Goal: Information Seeking & Learning: Find specific fact

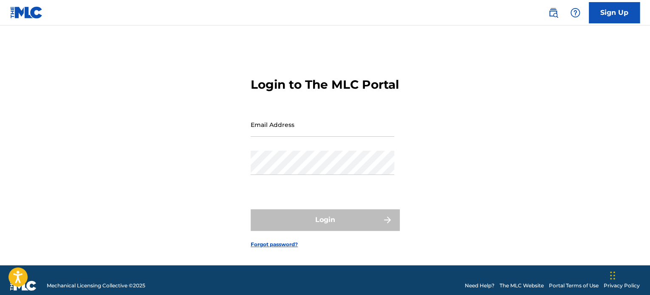
click at [324, 151] on div "Email Address" at bounding box center [323, 132] width 144 height 38
click at [322, 137] on input "Email Address" at bounding box center [323, 125] width 144 height 24
type input "[PERSON_NAME][EMAIL_ADDRESS][PERSON_NAME][DOMAIN_NAME]"
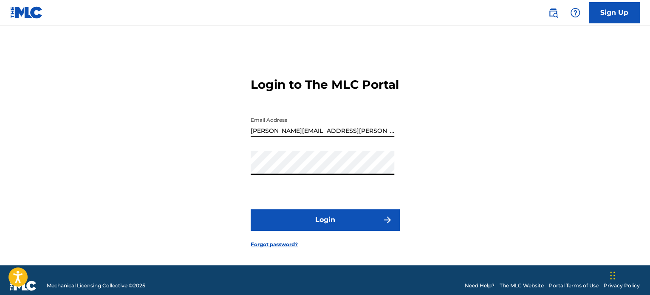
click at [288, 231] on button "Login" at bounding box center [325, 219] width 149 height 21
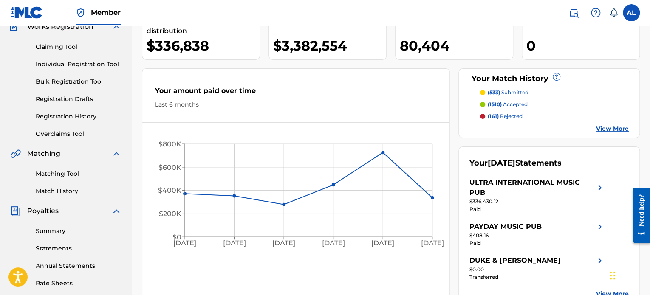
scroll to position [127, 0]
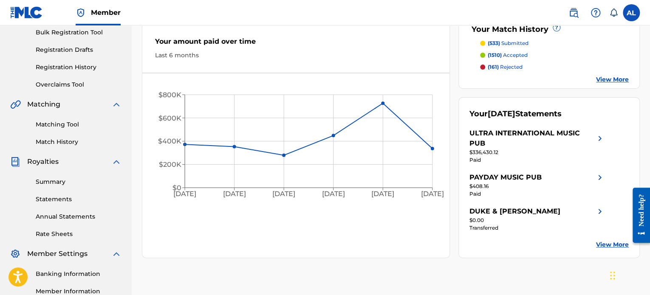
click at [68, 127] on link "Matching Tool" at bounding box center [79, 124] width 86 height 9
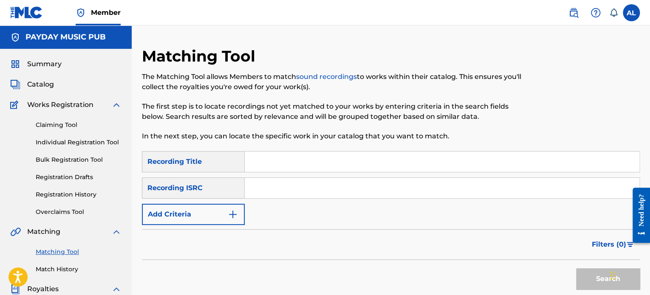
click at [319, 161] on input "Search Form" at bounding box center [442, 162] width 395 height 20
paste input "RAW ASL"
type input "RAW ASL"
click at [372, 186] on input "Search Form" at bounding box center [442, 188] width 395 height 20
paste input "QZ4JX2361724"
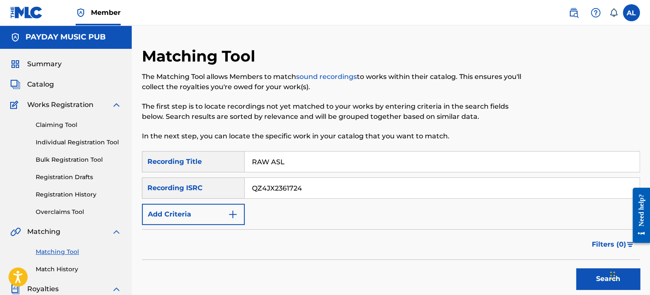
type input "QZ4JX2361724"
click at [595, 275] on button "Search" at bounding box center [608, 278] width 64 height 21
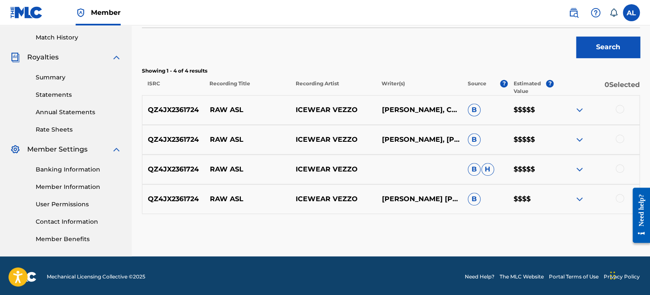
scroll to position [234, 0]
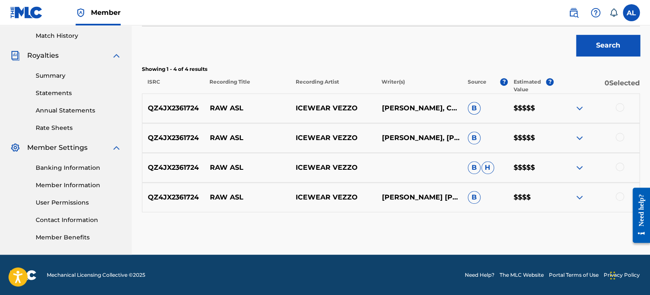
click at [620, 106] on div at bounding box center [619, 107] width 8 height 8
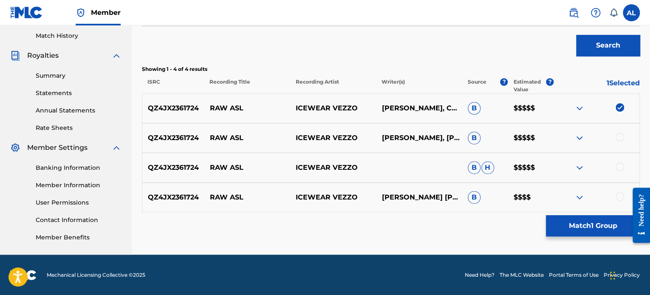
drag, startPoint x: 622, startPoint y: 135, endPoint x: 623, endPoint y: 153, distance: 17.9
click at [623, 152] on div "QZ4JX2361724 RAW ASL ICEWEAR VEZZO BRIAN J. WOLF, CHIVEZ SMITH B $$$$$ QZ4JX236…" at bounding box center [391, 152] width 498 height 119
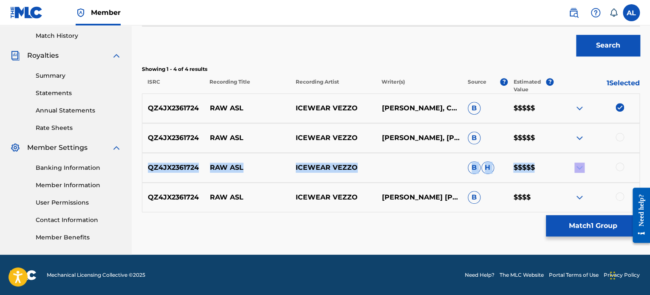
click at [620, 137] on div at bounding box center [619, 137] width 8 height 8
click at [620, 164] on div at bounding box center [619, 167] width 8 height 8
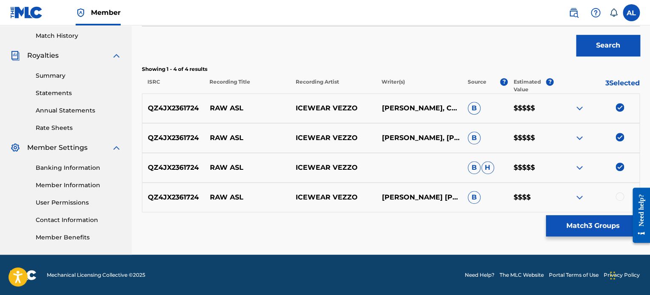
click at [619, 193] on div at bounding box center [619, 196] width 8 height 8
click at [566, 230] on button "Match 4 Groups" at bounding box center [593, 225] width 94 height 21
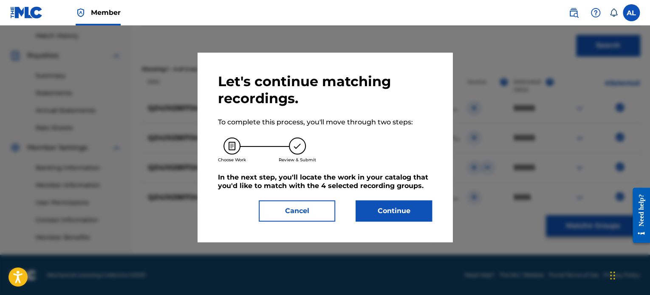
click at [392, 209] on button "Continue" at bounding box center [393, 210] width 76 height 21
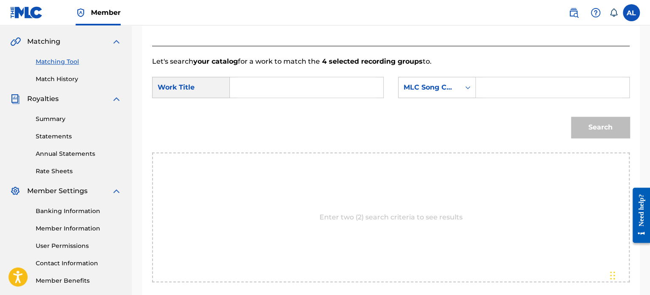
scroll to position [106, 0]
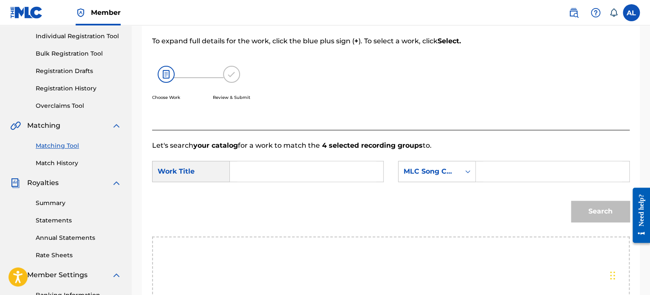
click at [292, 172] on input "Search Form" at bounding box center [306, 171] width 139 height 20
click at [262, 173] on input "Search Form" at bounding box center [306, 171] width 139 height 20
type input "raw as hell"
drag, startPoint x: 299, startPoint y: 166, endPoint x: 234, endPoint y: 144, distance: 68.2
click at [234, 144] on div "Let's search your catalog for a work to match the 4 selected recording groups t…" at bounding box center [390, 258] width 477 height 257
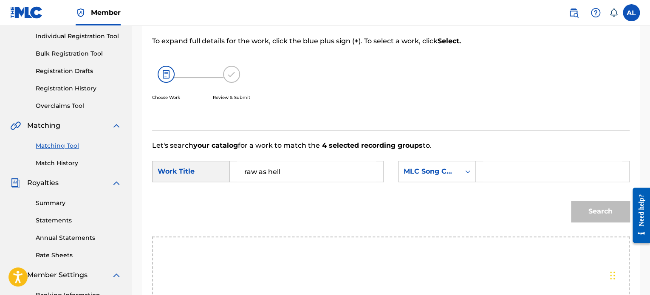
click at [284, 193] on div "Search" at bounding box center [390, 214] width 477 height 44
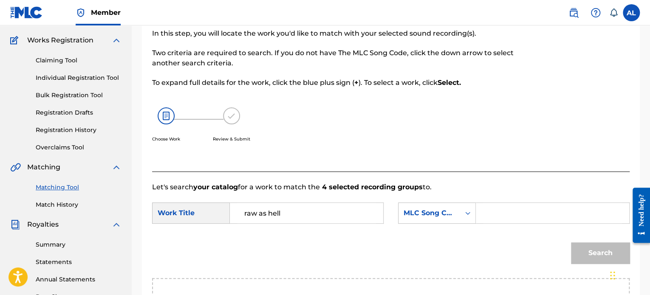
scroll to position [64, 0]
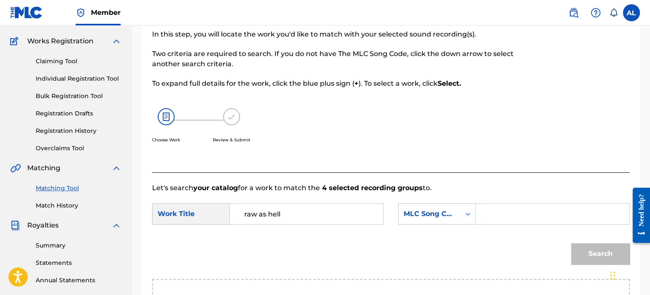
scroll to position [127, 0]
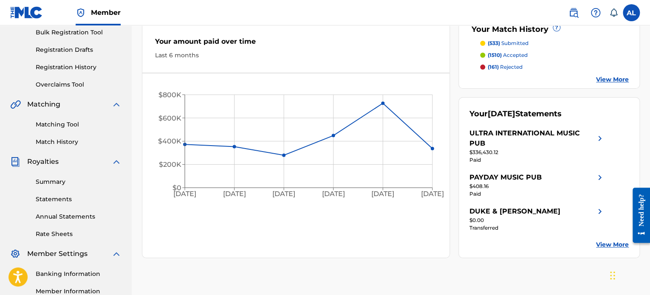
click at [52, 125] on link "Matching Tool" at bounding box center [79, 124] width 86 height 9
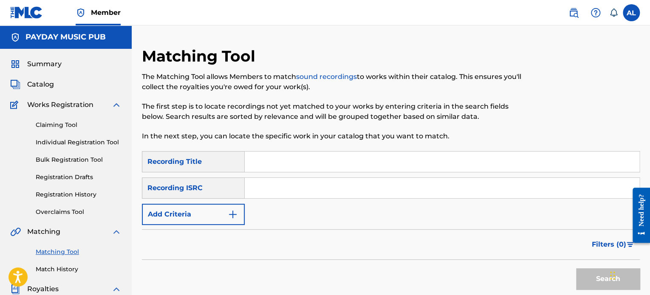
click at [279, 162] on input "Search Form" at bounding box center [442, 162] width 395 height 20
click at [272, 160] on input "Search Form" at bounding box center [442, 162] width 395 height 20
paste input "CHESS (SLOWED)"
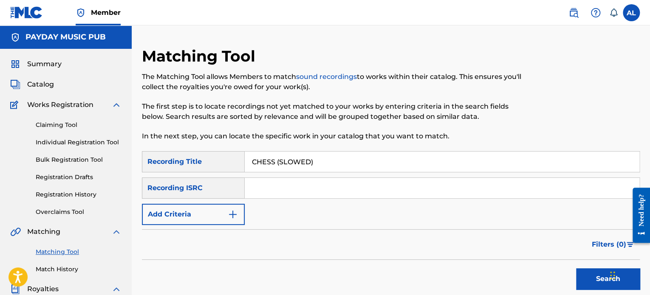
type input "CHESS (SLOWED)"
click at [261, 189] on input "Search Form" at bounding box center [442, 188] width 395 height 20
paste input "US3DF2503183"
type input "US3DF2503183"
click at [595, 277] on button "Search" at bounding box center [608, 278] width 64 height 21
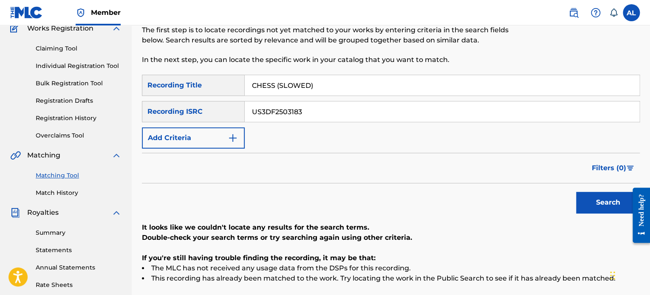
scroll to position [42, 0]
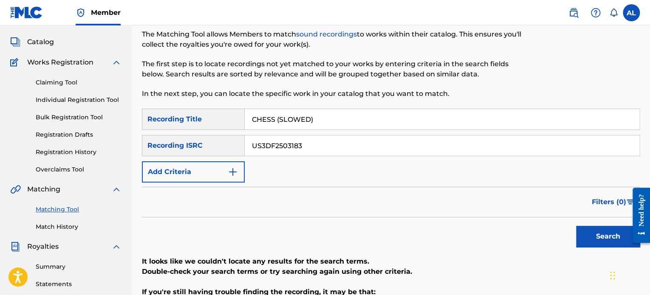
drag, startPoint x: 275, startPoint y: 118, endPoint x: 348, endPoint y: 115, distance: 73.1
click at [348, 115] on input "CHESS (SLOWED)" at bounding box center [442, 119] width 395 height 20
click at [598, 229] on button "Search" at bounding box center [608, 236] width 64 height 21
click at [594, 229] on button "Search" at bounding box center [608, 236] width 64 height 21
drag, startPoint x: 310, startPoint y: 116, endPoint x: 164, endPoint y: 125, distance: 146.4
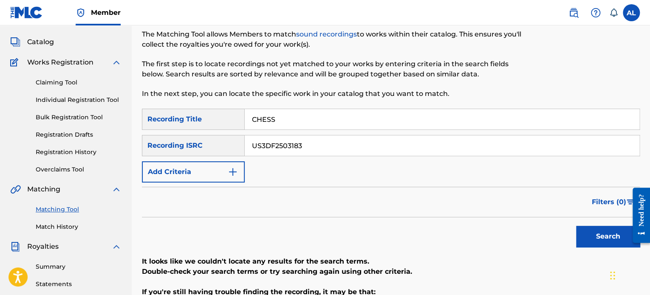
click at [166, 125] on div "SearchWithCriteriae80e72e6-bd2e-4327-9099-3160cec65bde Recording Title CHESS" at bounding box center [391, 119] width 498 height 21
paste input "OUD"
type input "OUD"
drag, startPoint x: 339, startPoint y: 147, endPoint x: 171, endPoint y: 151, distance: 168.6
click at [171, 151] on div "SearchWithCriteria10914525-e4f1-4aca-bb5a-3dbc2a238c7e Recording ISRC US3DF2503…" at bounding box center [391, 145] width 498 height 21
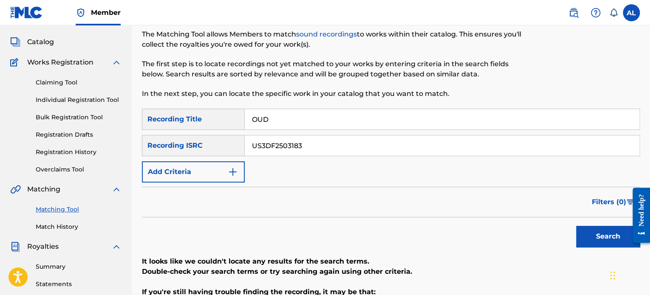
paste input "CYA072400001"
type input "CYA072400001"
click at [585, 235] on button "Search" at bounding box center [608, 236] width 64 height 21
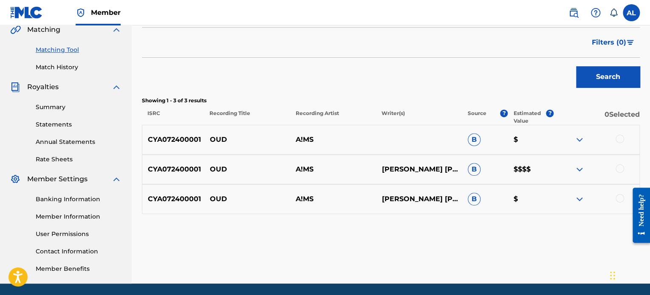
scroll to position [231, 0]
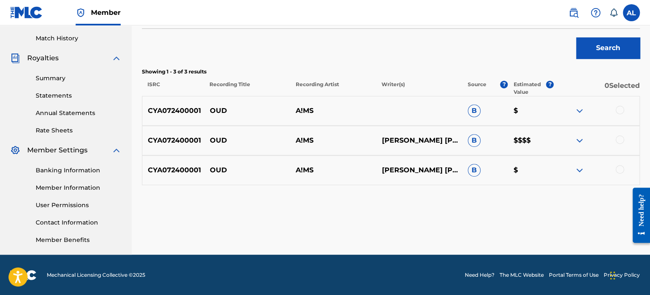
click at [614, 110] on div at bounding box center [596, 111] width 86 height 10
click at [617, 110] on div at bounding box center [619, 110] width 8 height 8
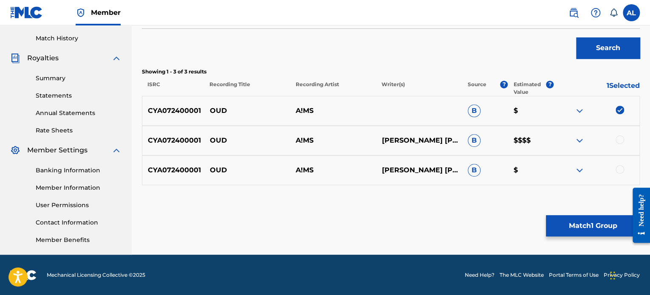
click at [619, 142] on div at bounding box center [619, 139] width 8 height 8
click at [622, 167] on div at bounding box center [619, 169] width 8 height 8
click at [599, 231] on button "Match 3 Groups" at bounding box center [593, 225] width 94 height 21
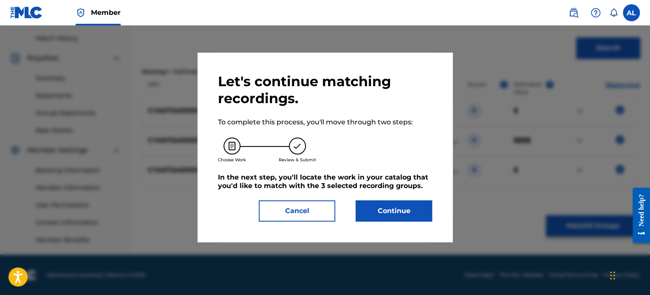
click at [417, 211] on button "Continue" at bounding box center [393, 210] width 76 height 21
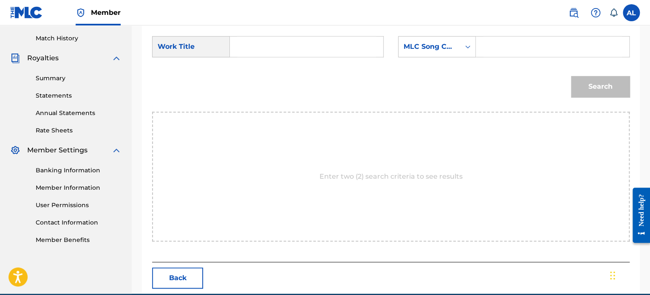
click at [239, 50] on input "Search Form" at bounding box center [306, 47] width 139 height 20
click at [248, 42] on input "Search Form" at bounding box center [306, 47] width 139 height 20
paste input "OUD"
type input "OUD"
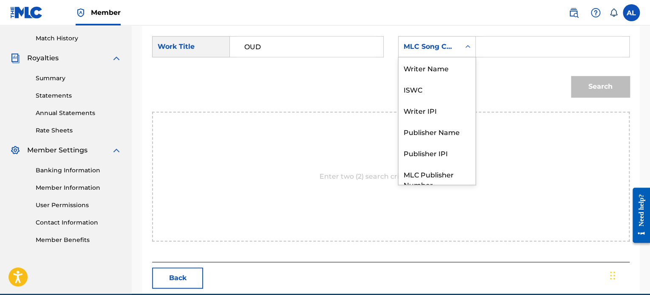
click at [433, 49] on div "MLC Song Code" at bounding box center [428, 47] width 51 height 10
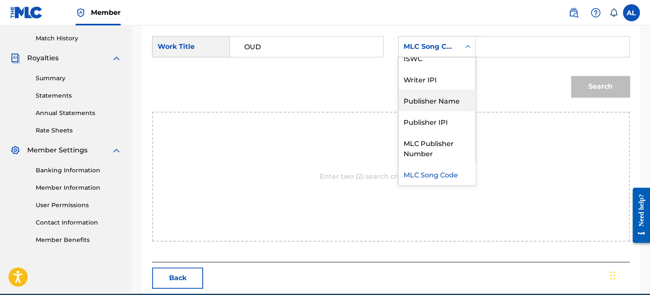
click at [344, 88] on div "Search" at bounding box center [390, 90] width 477 height 44
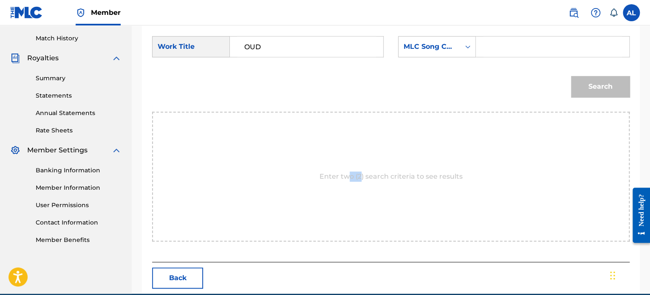
drag, startPoint x: 350, startPoint y: 152, endPoint x: 362, endPoint y: 193, distance: 42.1
click at [362, 193] on div "Enter two (2) search criteria to see results" at bounding box center [390, 177] width 477 height 130
click at [358, 193] on div "Enter two (2) search criteria to see results" at bounding box center [390, 177] width 477 height 130
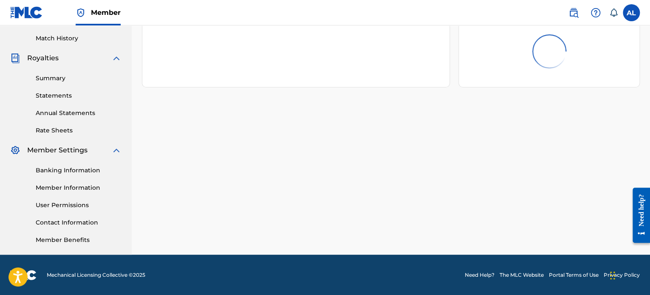
scroll to position [127, 0]
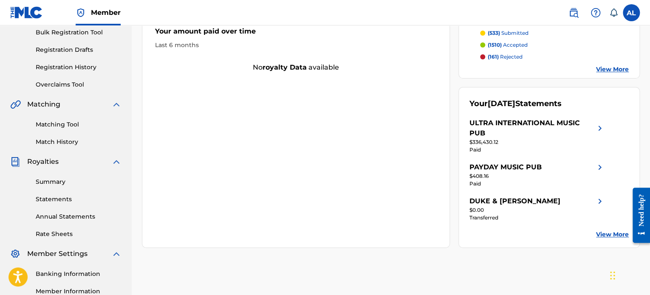
click at [65, 128] on link "Matching Tool" at bounding box center [79, 124] width 86 height 9
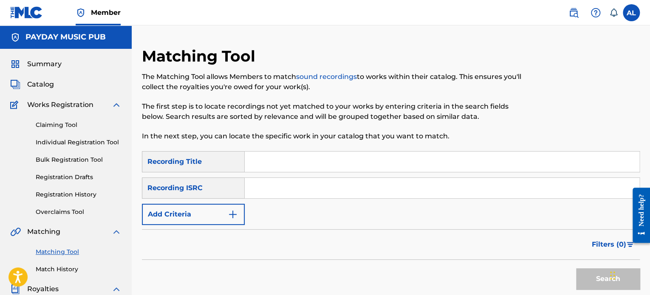
click at [248, 166] on input "Search Form" at bounding box center [442, 162] width 395 height 20
paste input "CHESS"
type input "CHESS"
click at [264, 197] on input "Search Form" at bounding box center [442, 188] width 395 height 20
paste input "US3DF2503182"
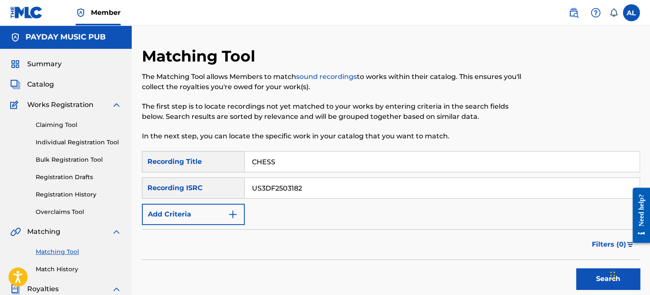
type input "US3DF2503182"
click at [579, 276] on button "Search" at bounding box center [608, 278] width 64 height 21
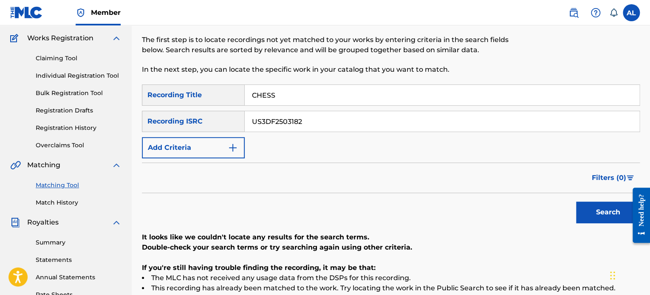
scroll to position [127, 0]
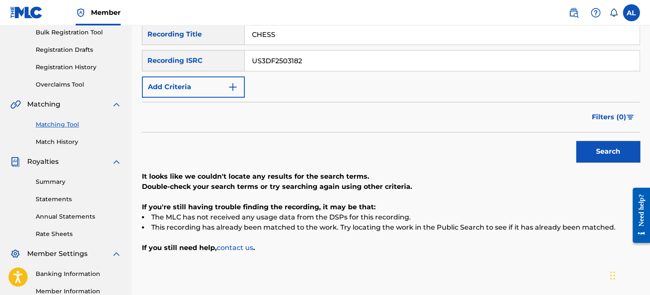
click at [606, 151] on button "Search" at bounding box center [608, 151] width 64 height 21
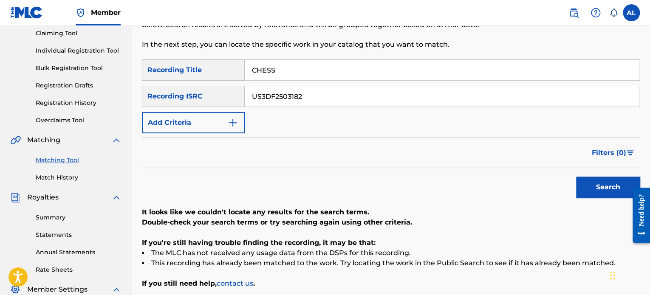
scroll to position [42, 0]
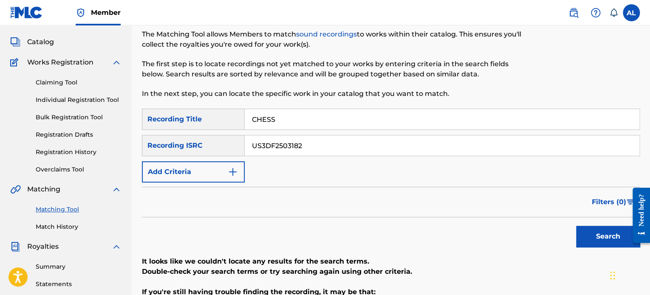
click at [199, 120] on div "Recording Title" at bounding box center [193, 119] width 103 height 21
drag, startPoint x: 169, startPoint y: 150, endPoint x: 169, endPoint y: 136, distance: 13.6
click at [169, 147] on div "Recording ISRC" at bounding box center [193, 145] width 103 height 21
click at [168, 113] on div "Recording Title" at bounding box center [193, 119] width 103 height 21
click at [173, 142] on div "Recording ISRC" at bounding box center [193, 145] width 103 height 21
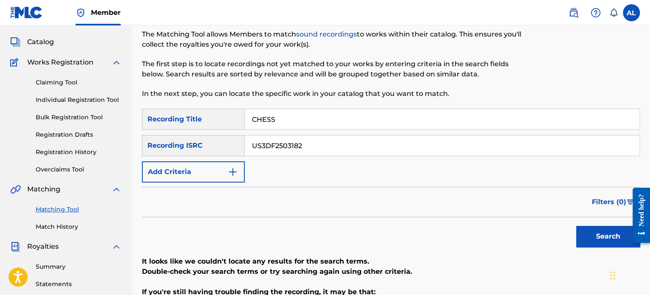
click at [309, 144] on input "US3DF2503182" at bounding box center [442, 145] width 395 height 20
click at [336, 192] on form "SearchWithCriteriae80e72e6-bd2e-4327-9099-3160cec65bde Recording Title CHESS Se…" at bounding box center [391, 180] width 498 height 143
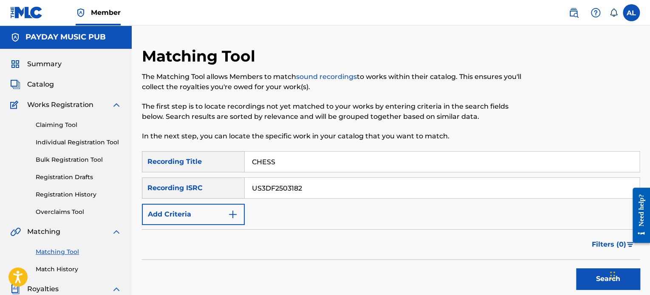
scroll to position [127, 0]
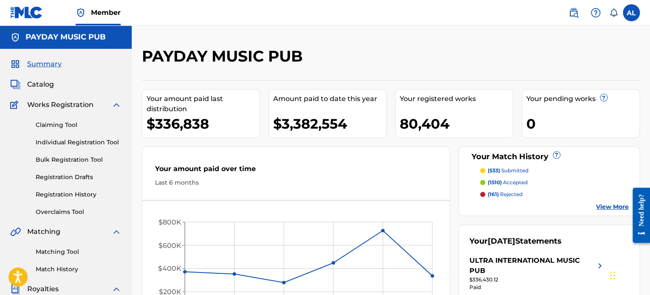
click at [140, 160] on div "PAYDAY MUSIC PUB Your amount paid last distribution $336,838 Amount paid to dat…" at bounding box center [391, 266] width 518 height 439
click at [41, 87] on span "Catalog" at bounding box center [40, 84] width 27 height 10
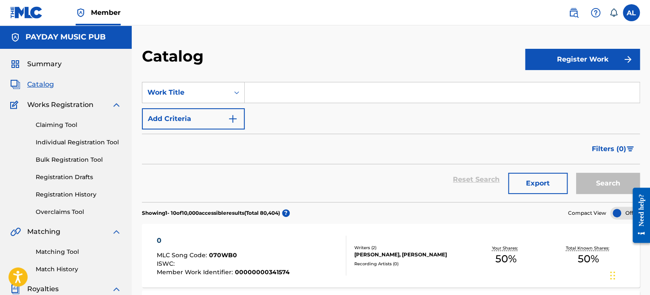
click at [282, 96] on input "Search Form" at bounding box center [442, 92] width 395 height 20
click at [202, 91] on div "Work Title" at bounding box center [185, 92] width 76 height 10
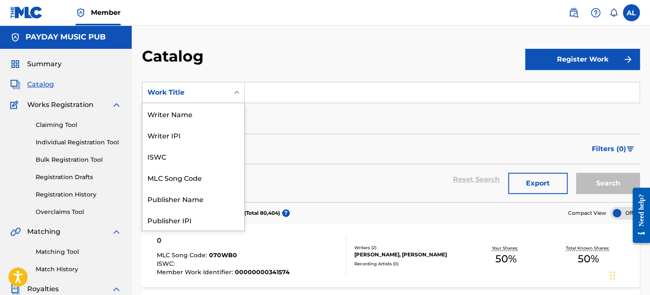
scroll to position [127, 0]
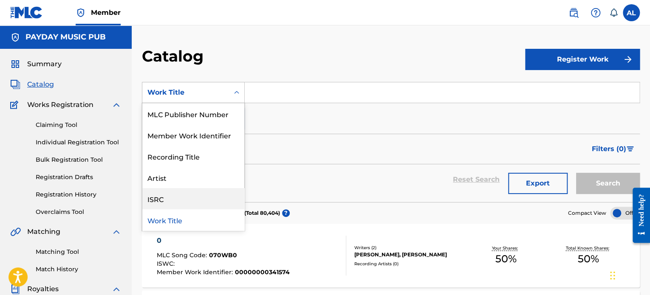
click at [178, 193] on div "ISRC" at bounding box center [193, 198] width 102 height 21
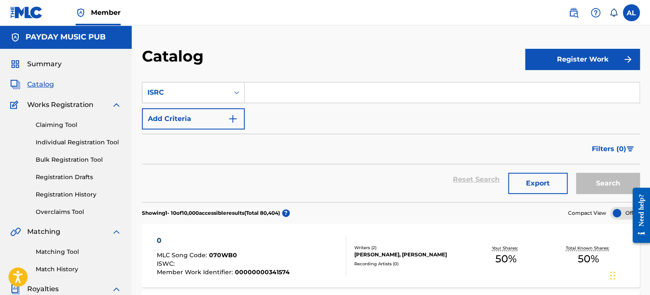
click at [255, 91] on input "Search Form" at bounding box center [442, 92] width 395 height 20
paste input "QZ4JX2361724"
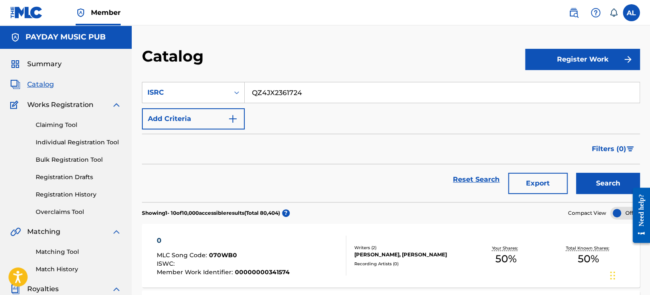
type input "QZ4JX2361724"
click at [589, 176] on button "Search" at bounding box center [608, 183] width 64 height 21
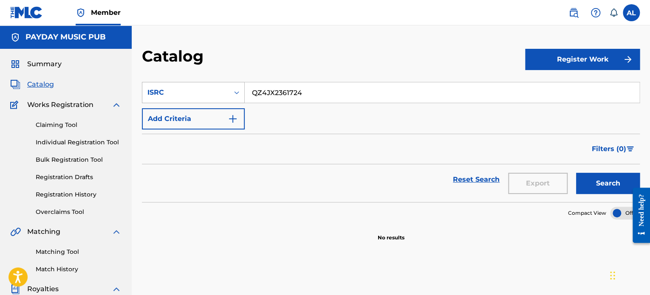
drag, startPoint x: 347, startPoint y: 93, endPoint x: 224, endPoint y: 90, distance: 122.4
click at [222, 86] on div "SearchWithCriteriad48c6416-e9e0-4e34-8a2e-ef535afb419f ISRC QZ4JX2361724" at bounding box center [391, 92] width 498 height 21
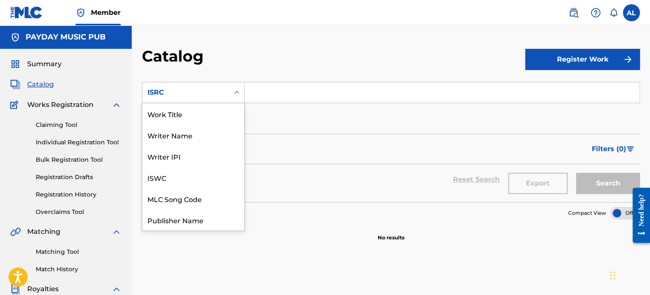
click at [172, 100] on div "ISRC" at bounding box center [193, 92] width 103 height 21
click at [184, 99] on div "ISRC" at bounding box center [185, 93] width 87 height 16
click at [178, 114] on div "Work Title" at bounding box center [193, 113] width 102 height 21
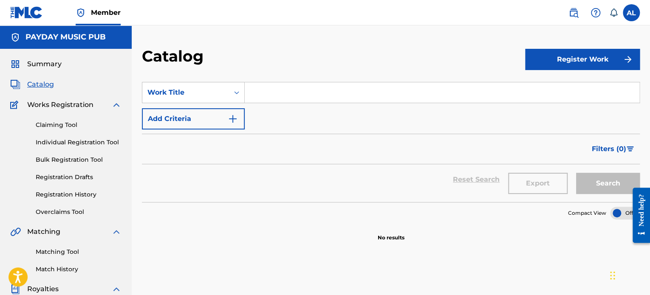
click at [328, 95] on input "Search Form" at bounding box center [442, 92] width 395 height 20
paste input "RAW ASL"
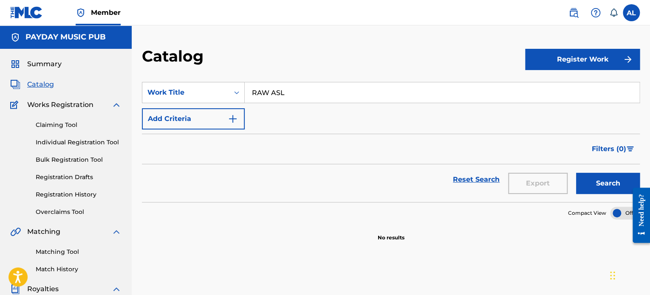
type input "RAW ASL"
click at [615, 192] on button "Search" at bounding box center [608, 183] width 64 height 21
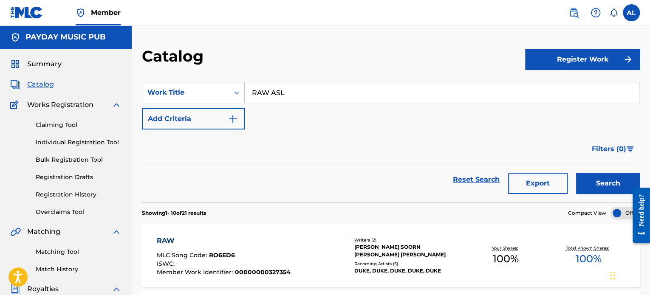
click at [219, 124] on button "Add Criteria" at bounding box center [193, 118] width 103 height 21
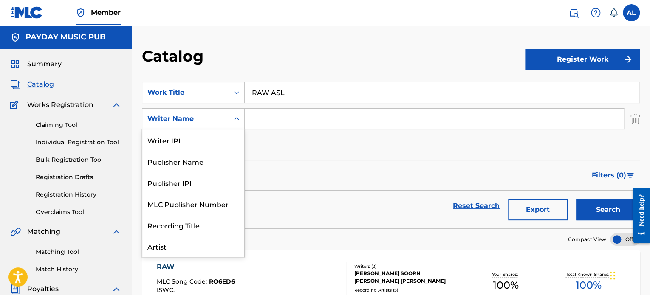
click at [211, 120] on div "Writer Name" at bounding box center [185, 119] width 76 height 10
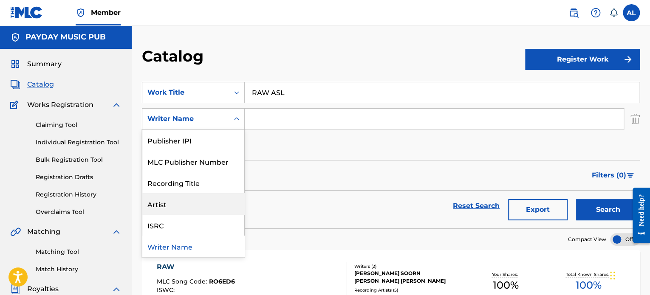
click at [166, 204] on div "Artist" at bounding box center [193, 203] width 102 height 21
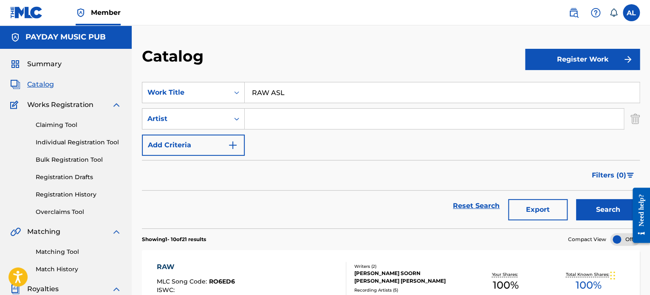
click at [273, 120] on input "Search Form" at bounding box center [434, 119] width 379 height 20
paste input "ICEWEAR VEZZO"
type input "ICEWEAR VEZZO"
click at [598, 210] on button "Search" at bounding box center [608, 209] width 64 height 21
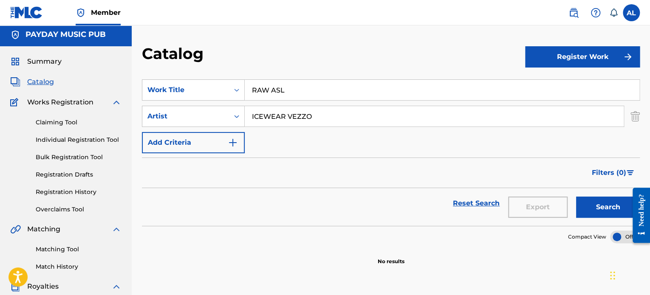
scroll to position [0, 0]
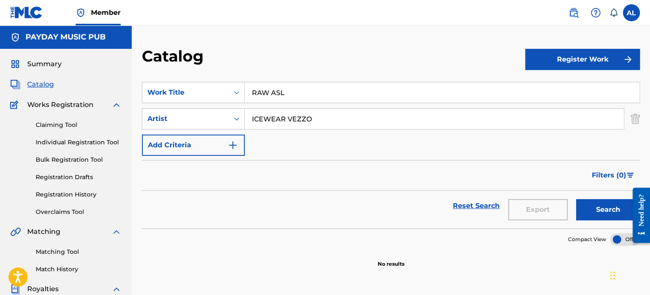
click at [304, 94] on input "RAW ASL" at bounding box center [442, 92] width 395 height 20
type input "RAW as hell"
click at [579, 215] on button "Search" at bounding box center [608, 209] width 64 height 21
drag, startPoint x: 327, startPoint y: 125, endPoint x: 242, endPoint y: 125, distance: 84.9
click at [242, 125] on div "SearchWithCriteria73aeefcf-7529-4c91-83aa-646a24737bd7 Artist" at bounding box center [391, 118] width 498 height 21
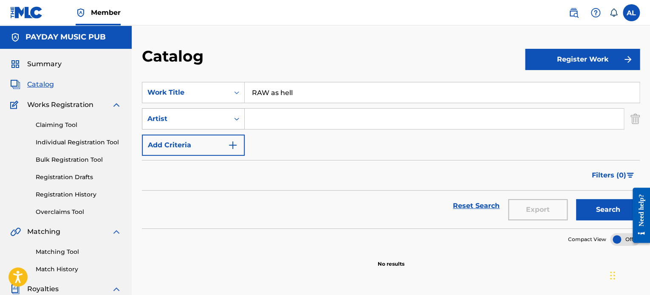
click at [231, 123] on div "Search Form" at bounding box center [236, 118] width 15 height 15
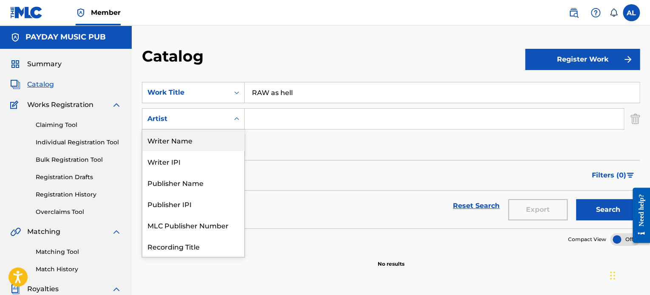
click at [172, 147] on div "Writer Name" at bounding box center [193, 140] width 102 height 21
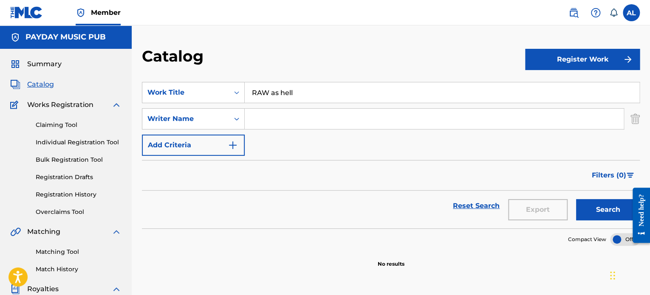
click at [270, 123] on input "Search Form" at bounding box center [434, 119] width 379 height 20
click at [576, 199] on button "Search" at bounding box center [608, 209] width 64 height 21
type input "brian wolf"
click at [576, 199] on button "Search" at bounding box center [608, 209] width 64 height 21
drag, startPoint x: 292, startPoint y: 119, endPoint x: 221, endPoint y: 121, distance: 70.5
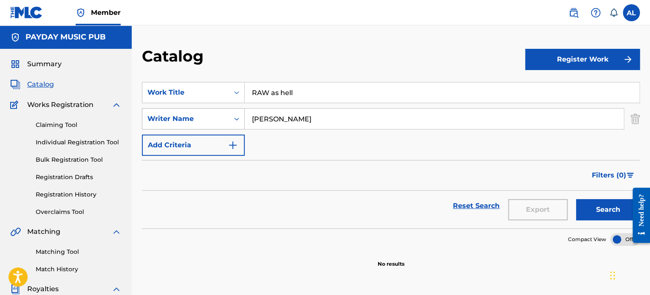
click at [221, 121] on div "SearchWithCriteria1a37c7bb-3ce8-4825-adce-3538f2f8e74e Writer Name brian wolf" at bounding box center [391, 118] width 498 height 21
click at [596, 208] on button "Search" at bounding box center [608, 209] width 64 height 21
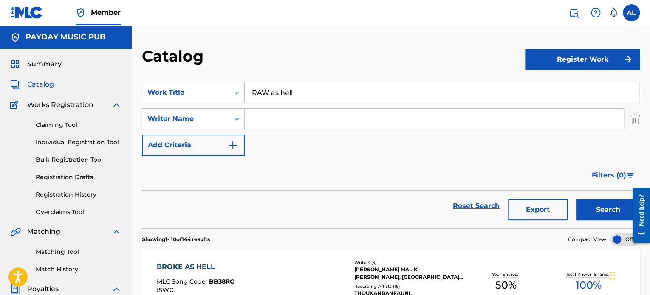
drag, startPoint x: 307, startPoint y: 94, endPoint x: 227, endPoint y: 94, distance: 80.3
click at [227, 94] on div "SearchWithCriteria52f44aca-9995-4793-aa86-e9bc4ed1ebb4 Work Title RAW as hell" at bounding box center [391, 92] width 498 height 21
type input "oud"
click at [576, 199] on button "Search" at bounding box center [608, 209] width 64 height 21
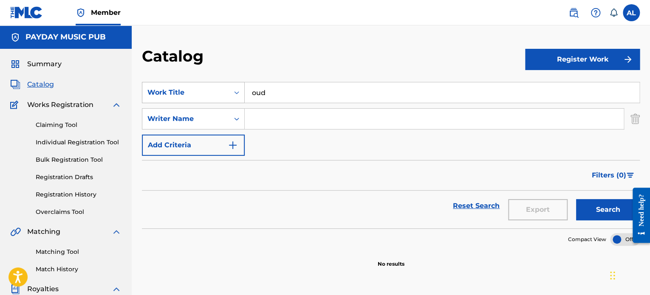
click at [233, 98] on div "Search Form" at bounding box center [236, 92] width 15 height 15
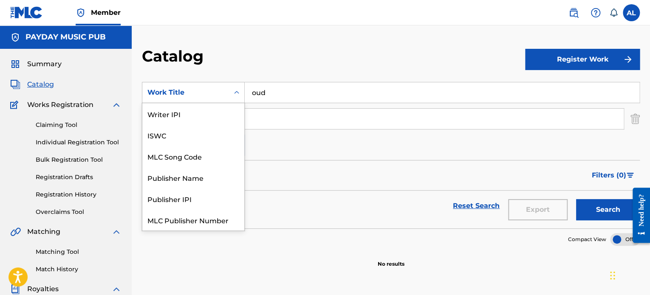
scroll to position [106, 0]
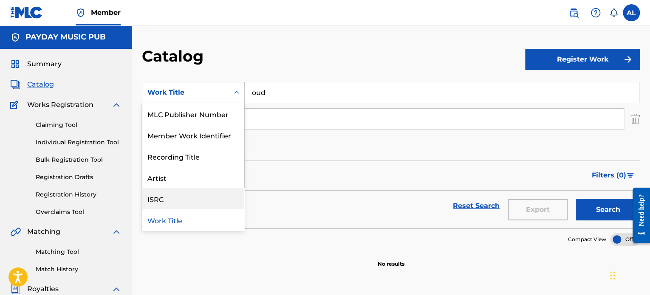
click at [172, 193] on div "ISRC" at bounding box center [193, 198] width 102 height 21
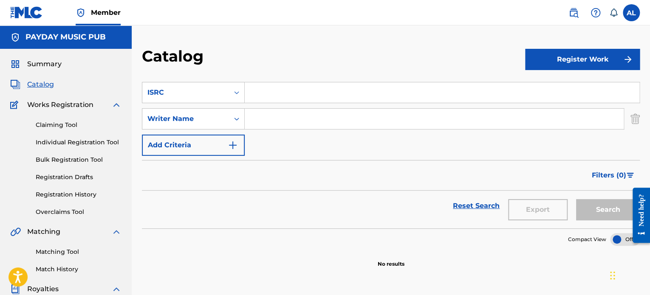
click at [317, 100] on input "Search Form" at bounding box center [442, 92] width 395 height 20
paste input "CYA072400001"
click at [592, 213] on button "Search" at bounding box center [608, 209] width 64 height 21
click at [365, 186] on div "Filters ( 0 )" at bounding box center [391, 175] width 498 height 31
drag, startPoint x: 259, startPoint y: 96, endPoint x: 188, endPoint y: 99, distance: 71.4
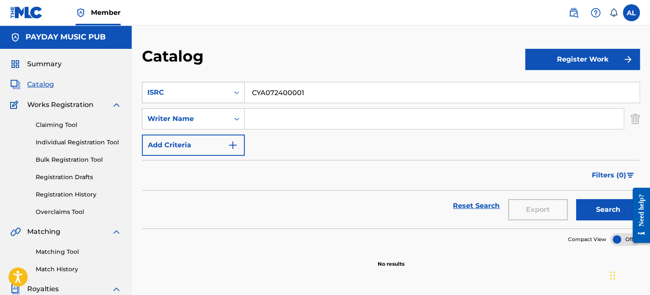
click at [188, 99] on div "SearchWithCriteria2c43a72c-51ab-4a8c-ab29-2756b6581804 ISRC CYA072400001" at bounding box center [391, 92] width 498 height 21
paste input "US3DF2503182"
type input "US3DF2503182"
click at [611, 214] on button "Search" at bounding box center [608, 209] width 64 height 21
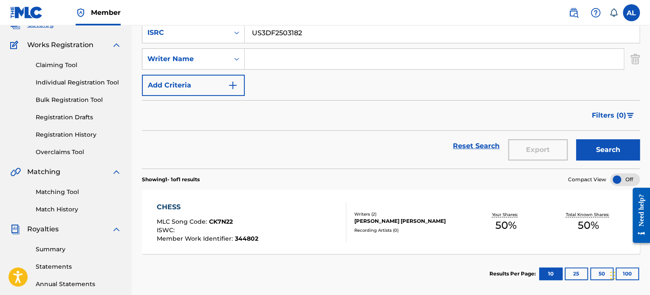
scroll to position [170, 0]
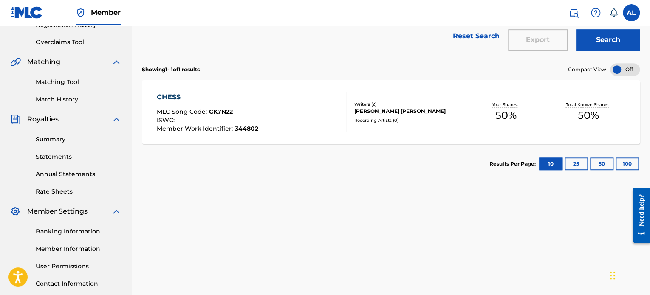
click at [318, 228] on div "SearchWithCriteria2c43a72c-51ab-4a8c-ab29-2756b6581804 ISRC US3DF2503182 Search…" at bounding box center [391, 121] width 498 height 439
click at [335, 29] on div "Reset Search Export Search" at bounding box center [391, 36] width 498 height 31
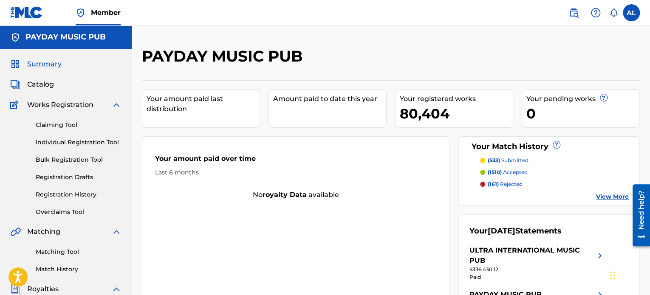
click at [573, 10] on img at bounding box center [573, 13] width 10 height 10
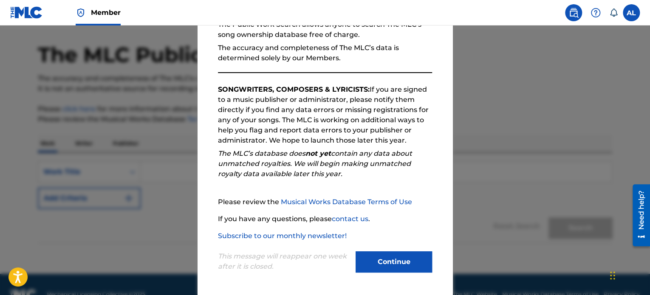
scroll to position [42, 0]
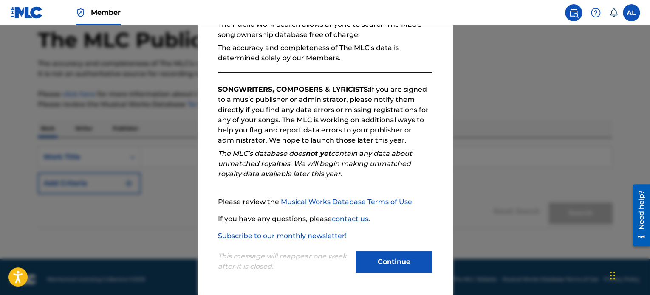
click at [391, 254] on button "Continue" at bounding box center [393, 261] width 76 height 21
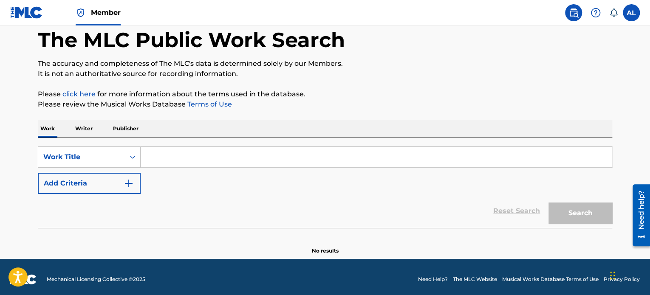
click at [190, 154] on input "Search Form" at bounding box center [376, 157] width 471 height 20
click at [192, 161] on input "Search Form" at bounding box center [376, 157] width 471 height 20
paste input "RAW ASL"
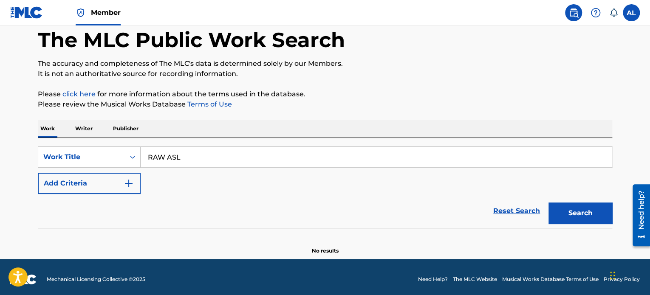
type input "RAW ASL"
click at [581, 214] on button "Search" at bounding box center [580, 213] width 64 height 21
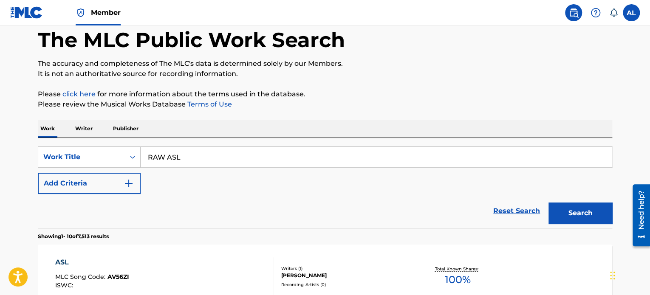
click at [110, 191] on button "Add Criteria" at bounding box center [89, 183] width 103 height 21
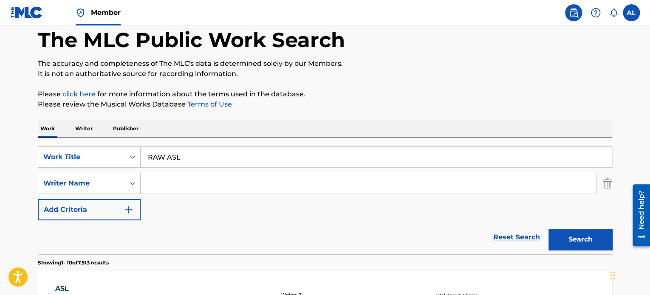
click at [176, 186] on input "Search Form" at bounding box center [368, 183] width 455 height 20
click at [162, 189] on input "Search Form" at bounding box center [368, 183] width 455 height 20
paste input "ICEWEAR VEZZO"
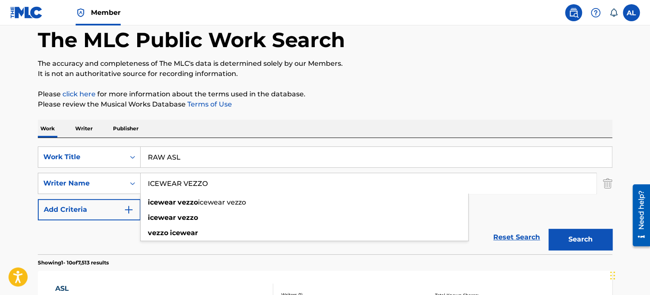
type input "ICEWEAR VEZZO"
click at [565, 237] on button "Search" at bounding box center [580, 239] width 64 height 21
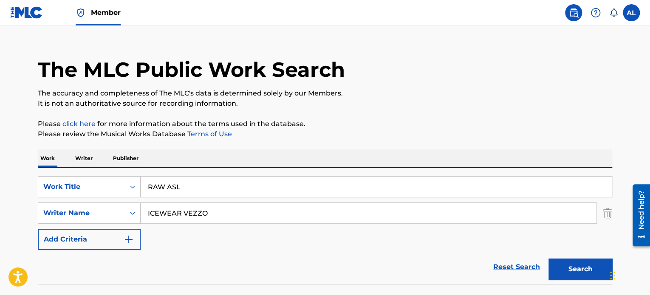
scroll to position [0, 0]
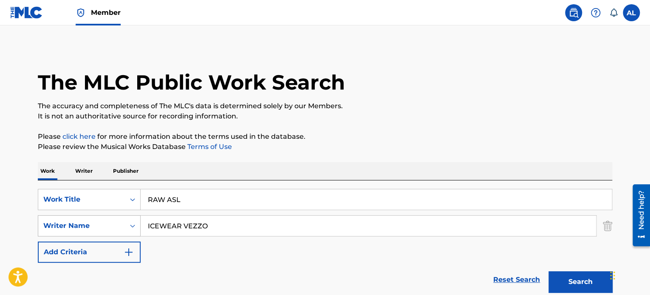
click at [129, 222] on icon "Search Form" at bounding box center [132, 226] width 8 height 8
drag, startPoint x: 233, startPoint y: 227, endPoint x: 113, endPoint y: 221, distance: 119.5
click at [114, 221] on div "SearchWithCriteria1861bded-523a-4b9f-9093-ee83ed27982e Writer Name ICEWEAR VEZZ…" at bounding box center [325, 225] width 574 height 21
click at [187, 258] on div "SearchWithCriteria400c8374-a21e-475e-ba16-f6a6a49d55e3 Work Title RAW ASL Searc…" at bounding box center [325, 226] width 574 height 74
click at [93, 230] on div "Writer Name" at bounding box center [81, 226] width 76 height 10
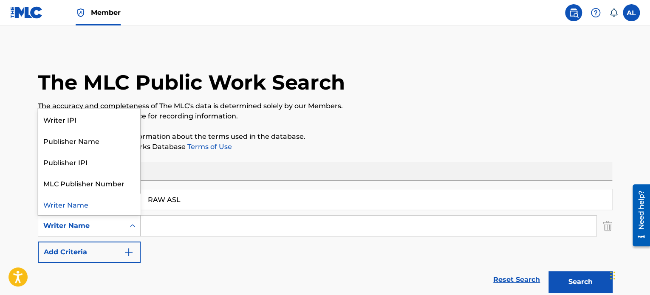
click at [191, 238] on div "SearchWithCriteria400c8374-a21e-475e-ba16-f6a6a49d55e3 Work Title RAW ASL Searc…" at bounding box center [325, 226] width 574 height 74
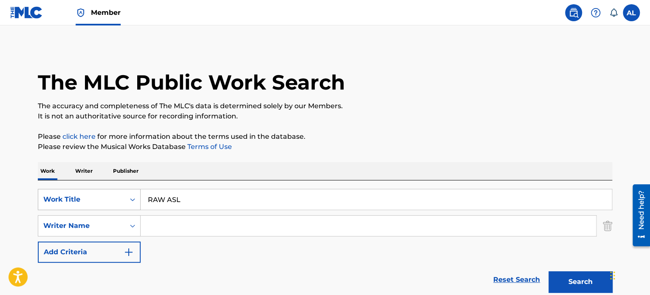
click at [100, 202] on div "Work Title" at bounding box center [89, 199] width 103 height 21
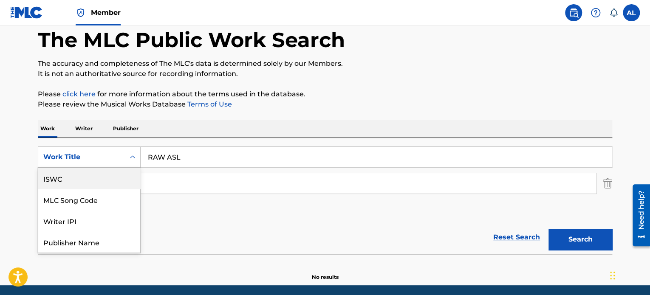
click at [53, 176] on div "ISWC" at bounding box center [89, 178] width 102 height 21
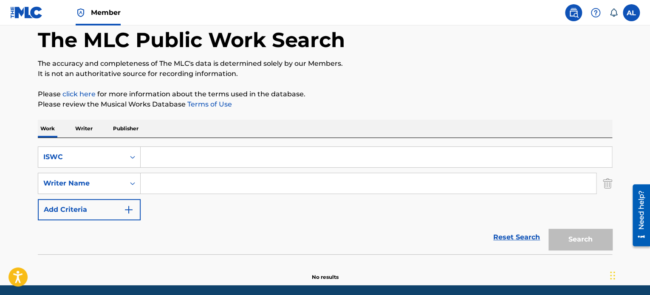
click at [155, 156] on input "Search Form" at bounding box center [376, 157] width 471 height 20
click at [167, 154] on input "Search Form" at bounding box center [376, 157] width 471 height 20
paste input "QZ4JX2361724"
type input "QZ4JX2361724"
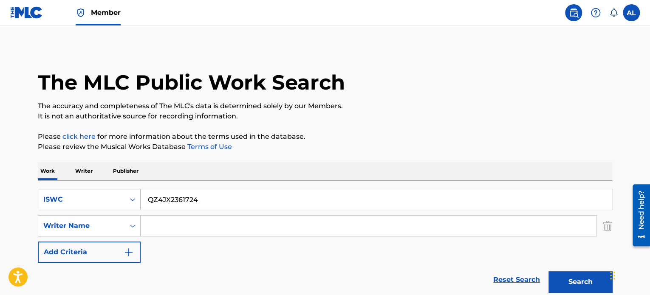
drag, startPoint x: 224, startPoint y: 201, endPoint x: 94, endPoint y: 191, distance: 130.7
click at [94, 191] on div "SearchWithCriteriae6b8d646-15bc-483a-957b-d372363ec99e ISWC QZ4JX2361724" at bounding box center [325, 199] width 574 height 21
drag, startPoint x: 229, startPoint y: 258, endPoint x: 202, endPoint y: 241, distance: 32.1
click at [228, 258] on div "SearchWithCriteriae6b8d646-15bc-483a-957b-d372363ec99e ISWC SearchWithCriteria1…" at bounding box center [325, 226] width 574 height 74
click at [94, 203] on div "ISWC" at bounding box center [89, 199] width 103 height 21
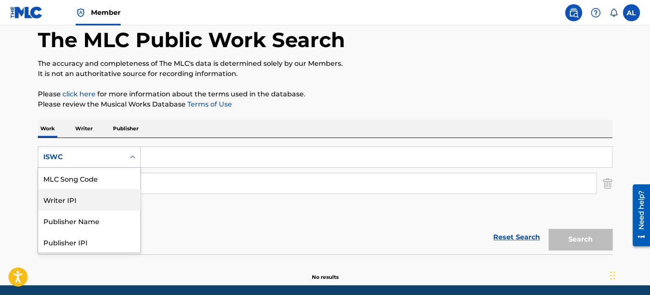
scroll to position [63, 0]
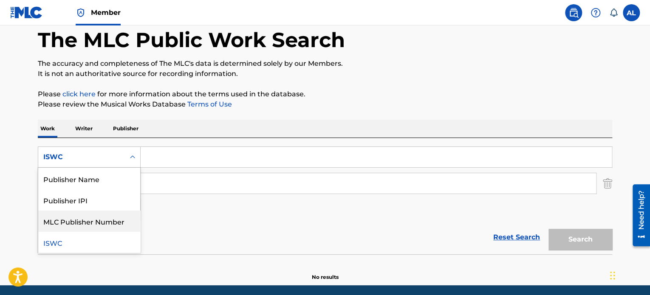
click at [193, 222] on div "Reset Search Search" at bounding box center [325, 237] width 574 height 34
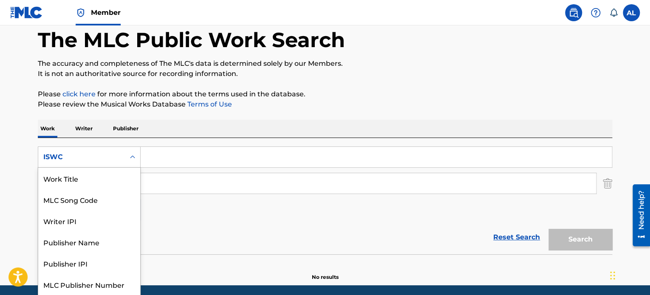
click at [125, 152] on div "Search Form" at bounding box center [132, 157] width 15 height 20
click at [87, 178] on div "Work Title" at bounding box center [89, 178] width 102 height 21
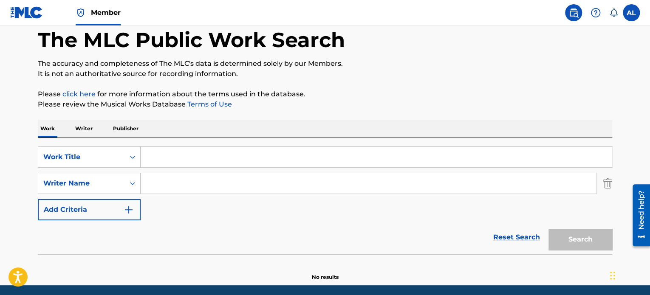
click at [166, 187] on input "Search Form" at bounding box center [368, 183] width 455 height 20
paste input "Chivez Smith"
type input "Chivez Smith"
click at [162, 151] on input "Search Form" at bounding box center [376, 157] width 471 height 20
paste input "RAW ASL"
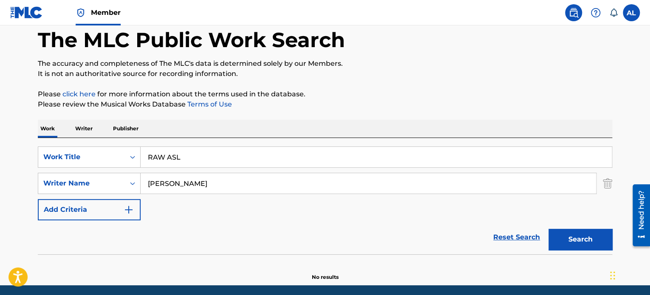
type input "RAW ASL"
click at [582, 238] on button "Search" at bounding box center [580, 239] width 64 height 21
click at [564, 232] on button "Search" at bounding box center [580, 239] width 64 height 21
drag, startPoint x: 209, startPoint y: 185, endPoint x: 121, endPoint y: 180, distance: 88.5
click at [121, 180] on div "SearchWithCriteria1861bded-523a-4b9f-9093-ee83ed27982e Writer Name Chivez Smith…" at bounding box center [325, 183] width 574 height 21
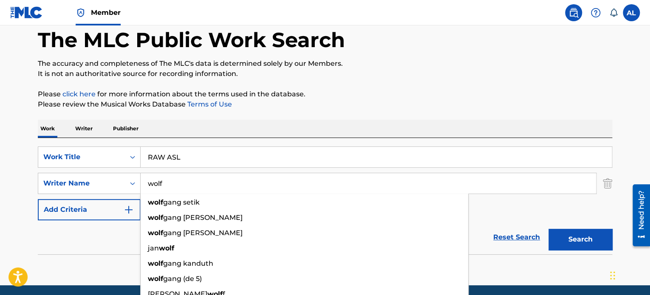
click at [114, 251] on div "Reset Search Search" at bounding box center [325, 237] width 574 height 34
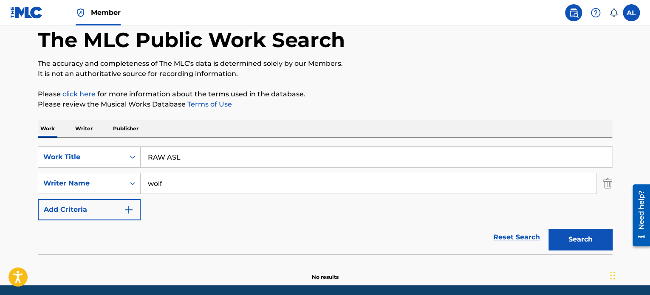
click at [567, 248] on button "Search" at bounding box center [580, 239] width 64 height 21
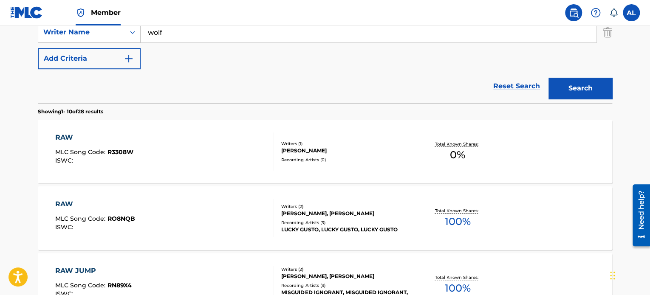
scroll to position [192, 0]
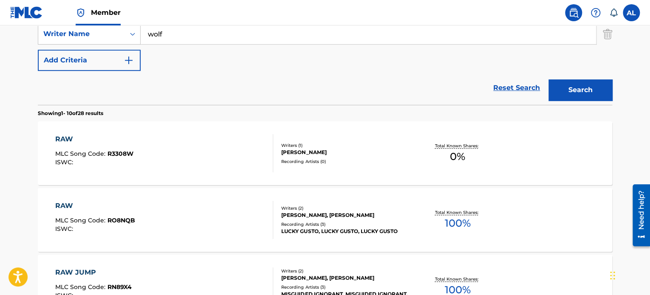
click at [148, 37] on input "wolf" at bounding box center [368, 34] width 455 height 20
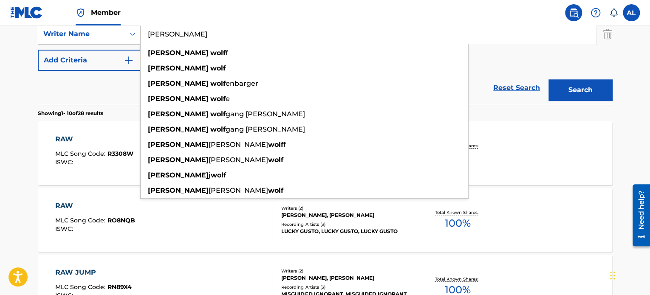
type input "brian wolf"
click at [508, 58] on div "SearchWithCriteriafa1d9d3d-8387-410b-a8f2-aec72197e2ca Work Title RAW ASL Searc…" at bounding box center [325, 34] width 574 height 74
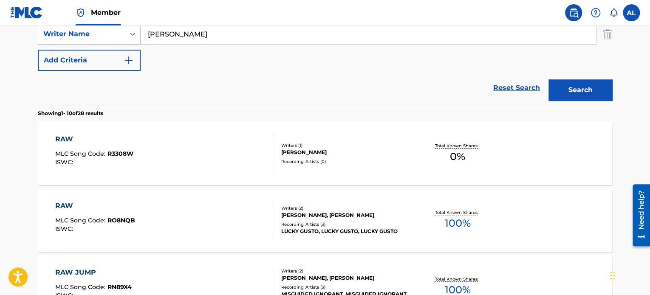
click at [567, 83] on button "Search" at bounding box center [580, 89] width 64 height 21
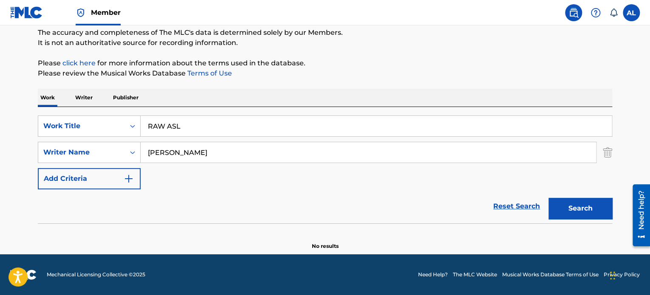
scroll to position [73, 0]
click at [246, 124] on input "RAW ASL" at bounding box center [376, 126] width 471 height 20
type input "RAW As hell"
click at [548, 198] on button "Search" at bounding box center [580, 208] width 64 height 21
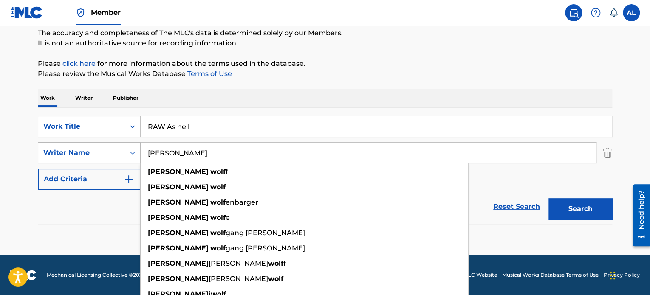
drag, startPoint x: 220, startPoint y: 156, endPoint x: 127, endPoint y: 161, distance: 93.6
click at [127, 161] on div "SearchWithCriteria1861bded-523a-4b9f-9093-ee83ed27982e Writer Name brian wolf b…" at bounding box center [325, 152] width 574 height 21
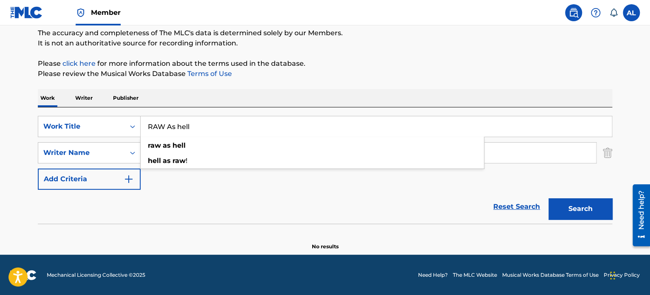
drag, startPoint x: 164, startPoint y: 126, endPoint x: 209, endPoint y: 126, distance: 45.0
click at [209, 126] on input "RAW As hell" at bounding box center [376, 126] width 471 height 20
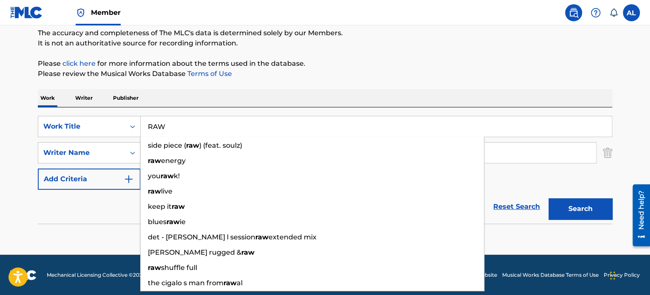
type input "RAW"
drag, startPoint x: 87, startPoint y: 240, endPoint x: 118, endPoint y: 224, distance: 35.1
click at [88, 238] on section "No results" at bounding box center [325, 239] width 574 height 22
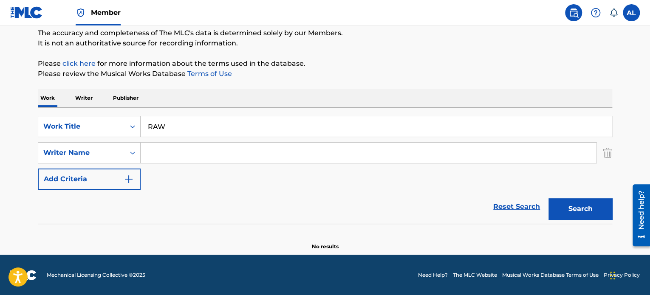
click at [192, 155] on input "Search Form" at bounding box center [368, 153] width 455 height 20
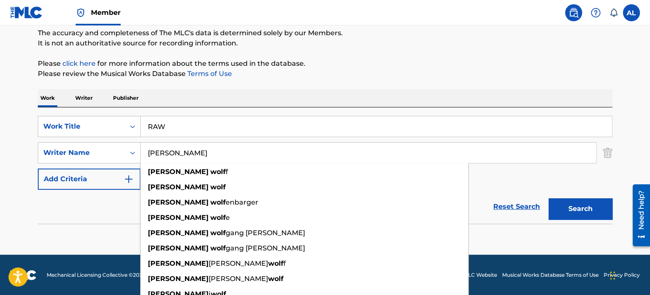
type input "brian wolf"
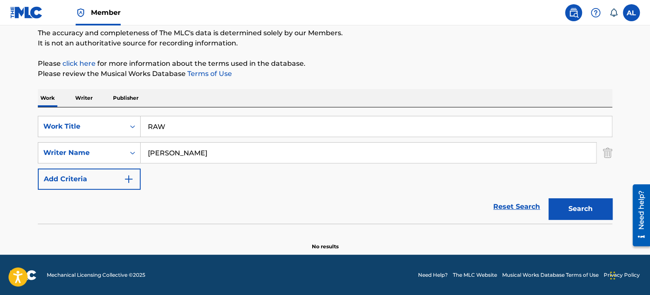
click at [588, 208] on button "Search" at bounding box center [580, 208] width 64 height 21
